Goal: Transaction & Acquisition: Download file/media

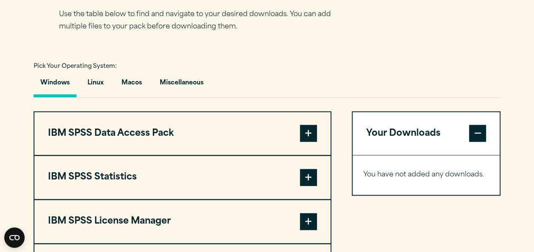
scroll to position [637, 0]
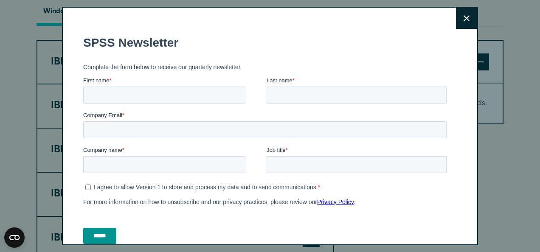
click at [459, 23] on button "Close" at bounding box center [466, 18] width 21 height 21
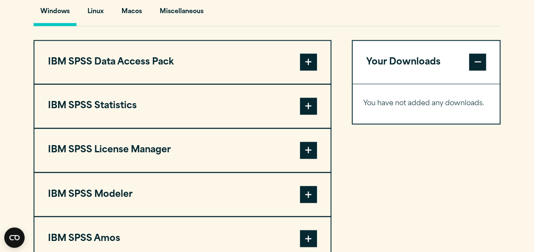
click at [302, 115] on span at bounding box center [308, 106] width 17 height 17
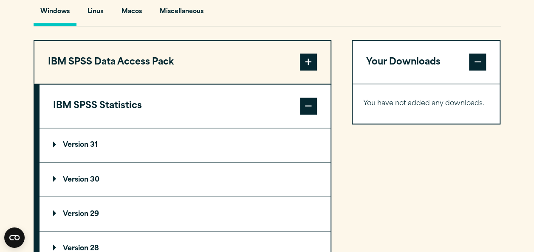
click at [92, 183] on p "Version 30" at bounding box center [76, 179] width 46 height 7
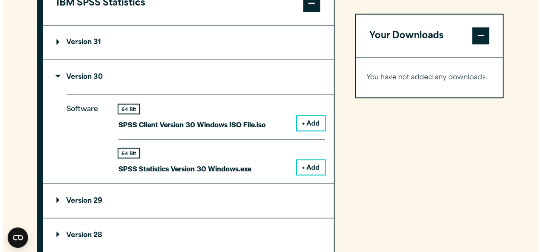
scroll to position [743, 0]
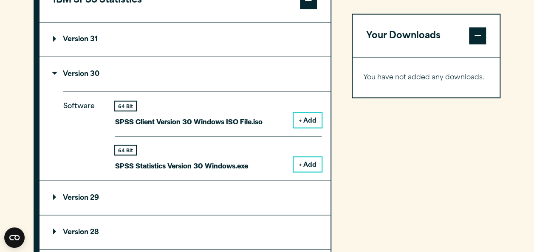
click at [300, 172] on button "+ Add" at bounding box center [307, 164] width 28 height 14
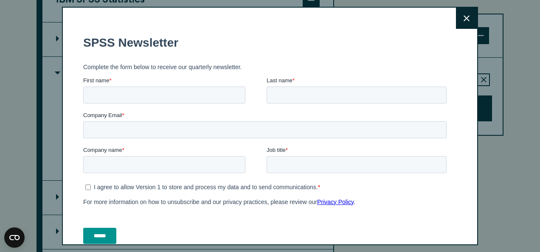
click at [459, 10] on button "Close" at bounding box center [466, 18] width 21 height 21
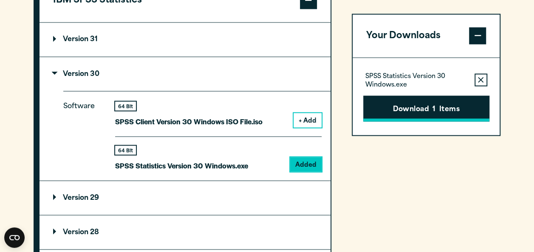
click at [426, 106] on button "Download 1 Items" at bounding box center [426, 109] width 126 height 26
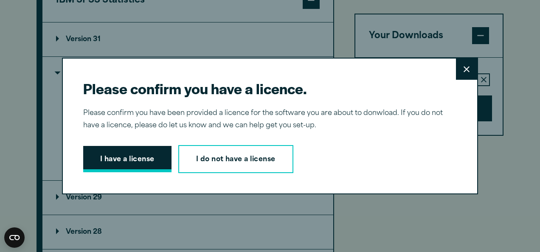
click at [159, 156] on button "I have a license" at bounding box center [127, 159] width 88 height 26
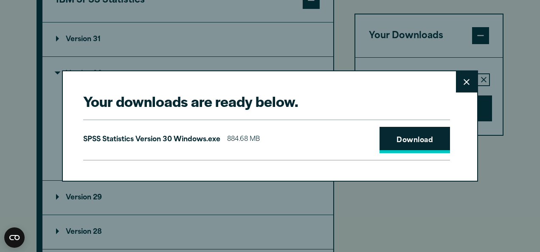
click at [430, 134] on link "Download" at bounding box center [415, 140] width 70 height 26
click at [333, 129] on div "SPSS Statistics Version 30 Windows.exe 884.68 MB Download" at bounding box center [266, 140] width 367 height 41
